Goal: Information Seeking & Learning: Find specific fact

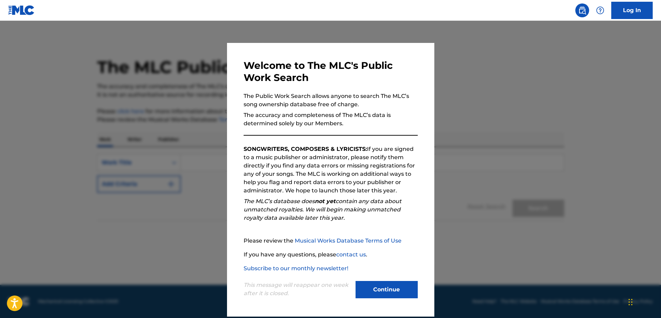
click at [385, 286] on button "Continue" at bounding box center [387, 289] width 62 height 17
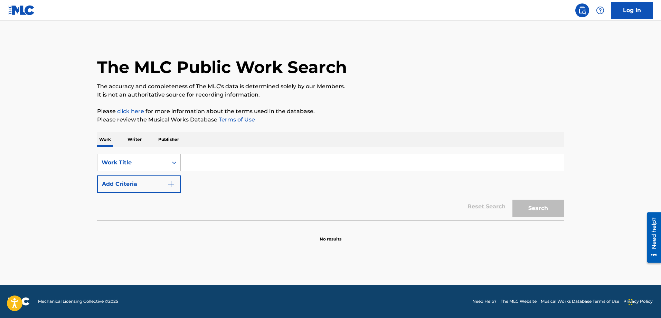
click at [277, 159] on input "Search Form" at bounding box center [372, 162] width 383 height 17
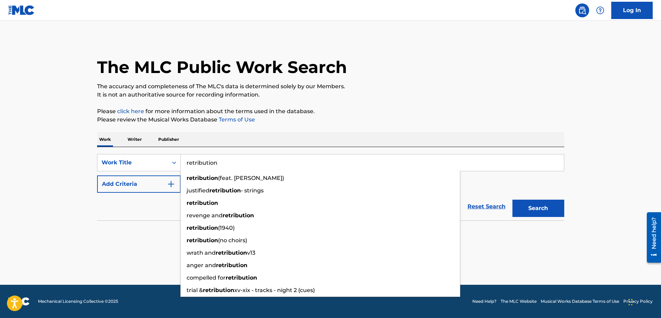
type input "retribution"
click at [513, 199] on button "Search" at bounding box center [539, 207] width 52 height 17
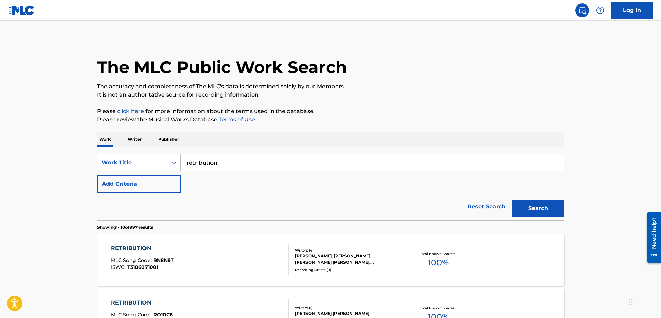
click at [172, 183] on img "Search Form" at bounding box center [171, 184] width 8 height 8
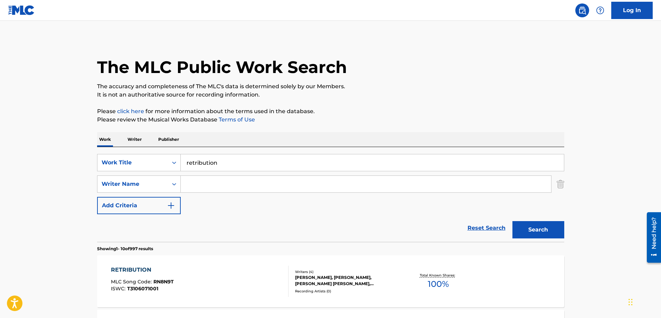
click at [213, 179] on input "Search Form" at bounding box center [366, 184] width 371 height 17
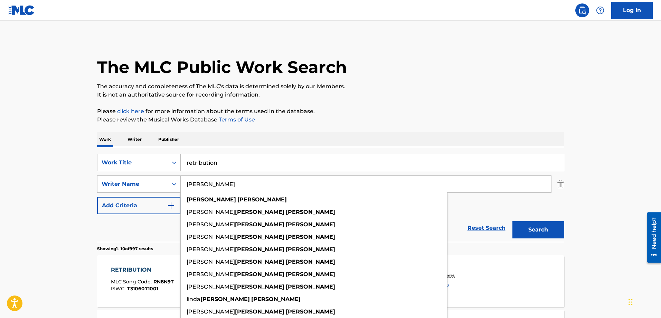
type input "[PERSON_NAME]"
click at [513, 221] on button "Search" at bounding box center [539, 229] width 52 height 17
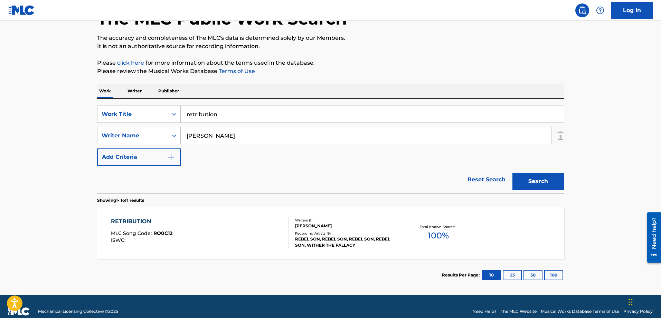
scroll to position [52, 0]
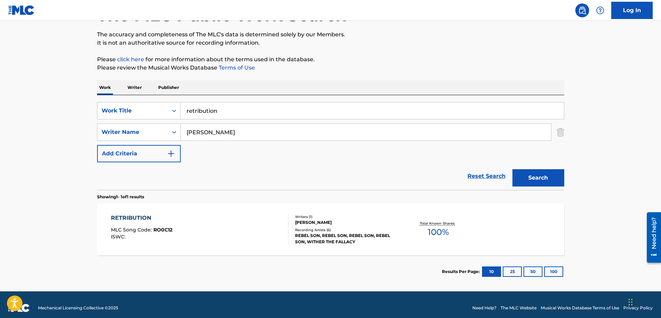
click at [305, 222] on div "[PERSON_NAME]" at bounding box center [347, 222] width 104 height 6
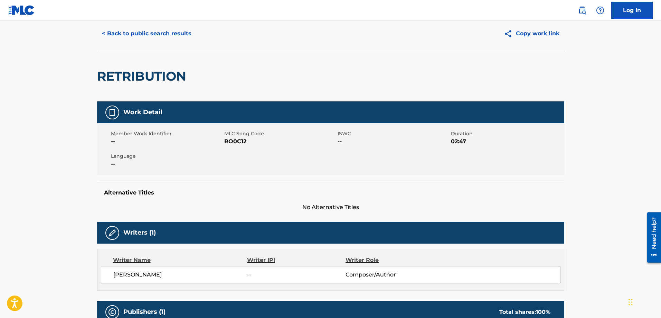
scroll to position [21, 0]
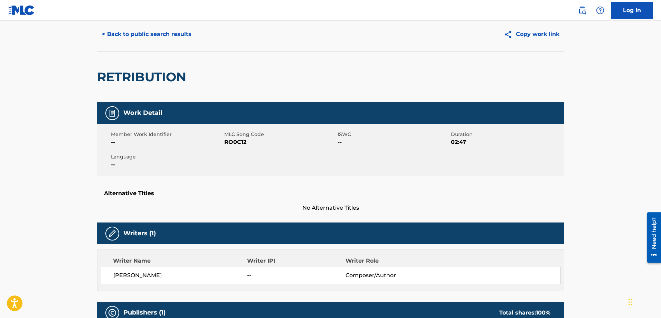
click at [161, 34] on button "< Back to public search results" at bounding box center [146, 34] width 99 height 17
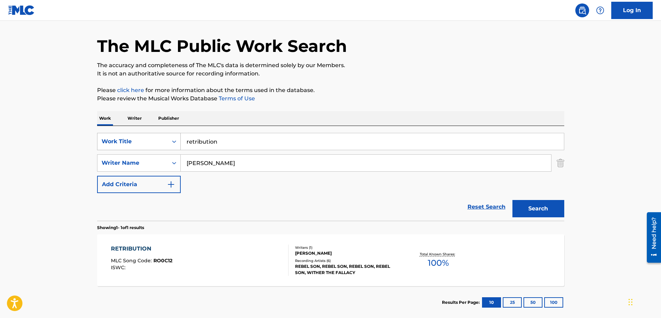
drag, startPoint x: 227, startPoint y: 144, endPoint x: 162, endPoint y: 142, distance: 65.0
click at [162, 142] on div "SearchWithCriteria206e162d-5526-497d-a00f-1b39ca34ea6a Work Title retribution" at bounding box center [330, 141] width 467 height 17
type input "bad luck bird"
click at [513, 200] on button "Search" at bounding box center [539, 208] width 52 height 17
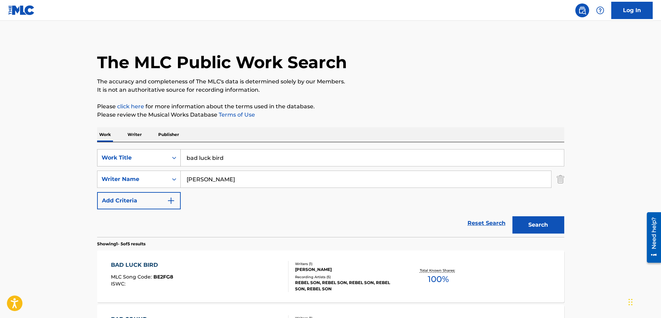
scroll to position [21, 0]
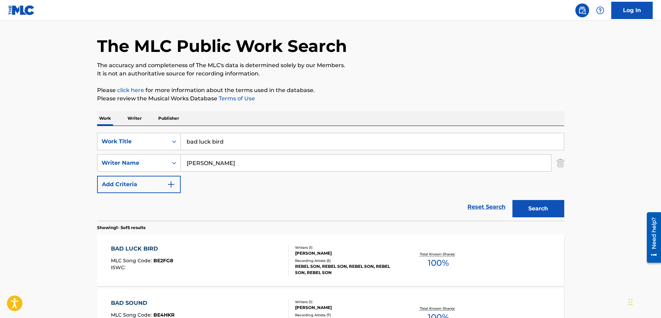
click at [313, 252] on div "[PERSON_NAME]" at bounding box center [347, 253] width 104 height 6
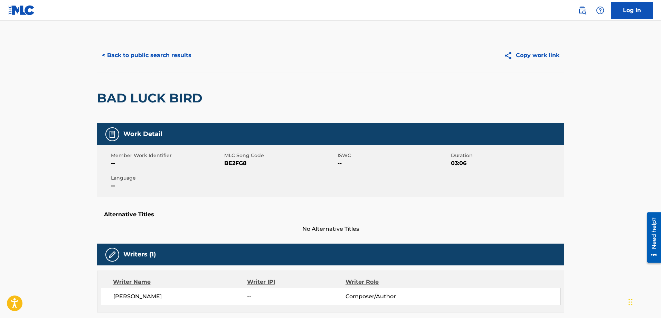
scroll to position [21, 0]
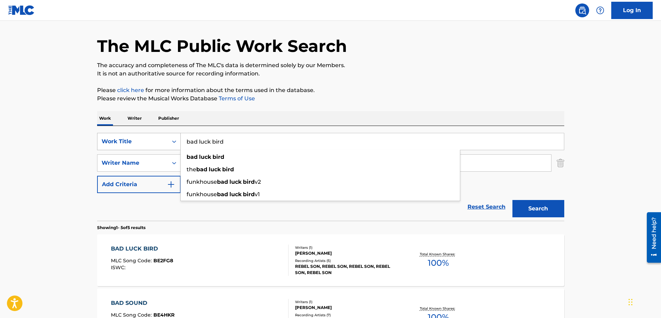
drag, startPoint x: 235, startPoint y: 144, endPoint x: 172, endPoint y: 142, distance: 62.6
click at [172, 142] on div "SearchWithCriteria206e162d-5526-497d-a00f-1b39ca34ea6a Work Title bad luck bird…" at bounding box center [330, 141] width 467 height 17
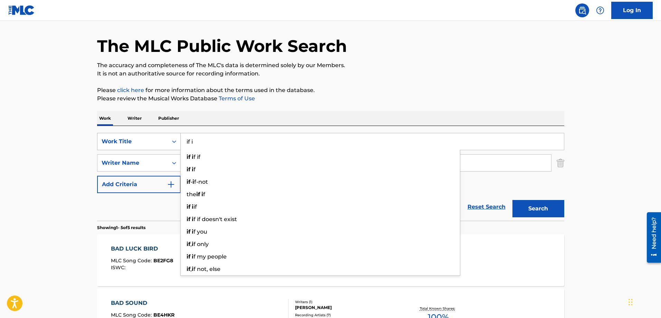
type input "if i"
click at [513, 200] on button "Search" at bounding box center [539, 208] width 52 height 17
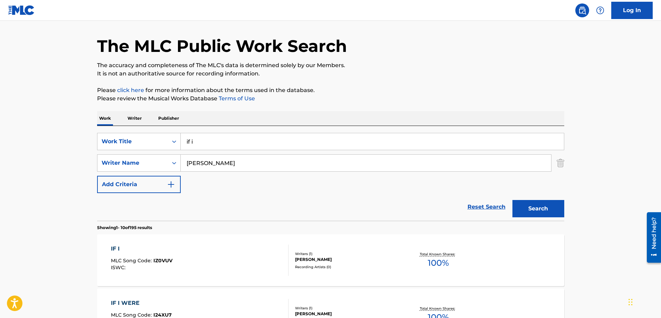
click at [314, 260] on div "[PERSON_NAME]" at bounding box center [347, 259] width 104 height 6
